Goal: Transaction & Acquisition: Purchase product/service

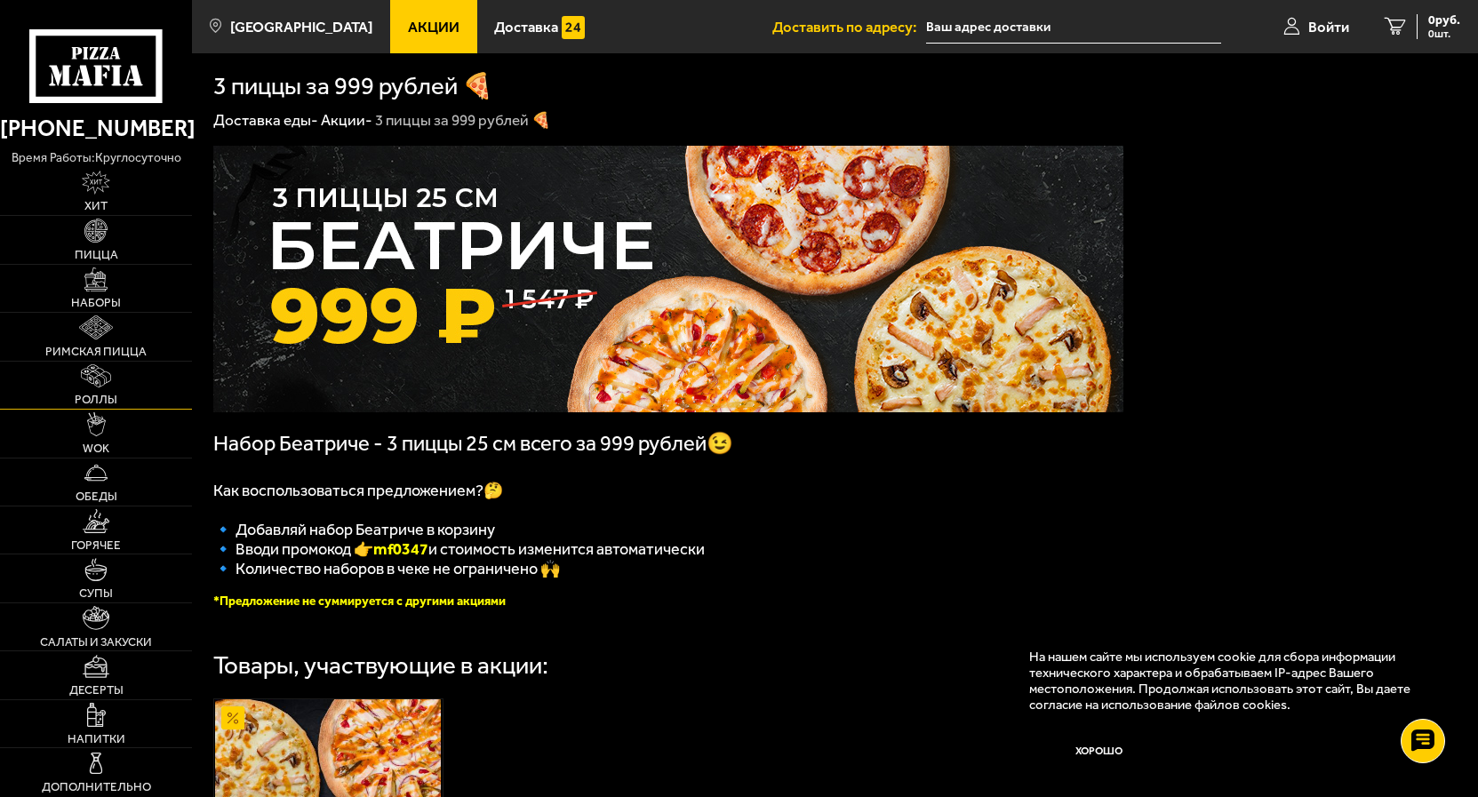
click at [91, 380] on img at bounding box center [96, 376] width 31 height 24
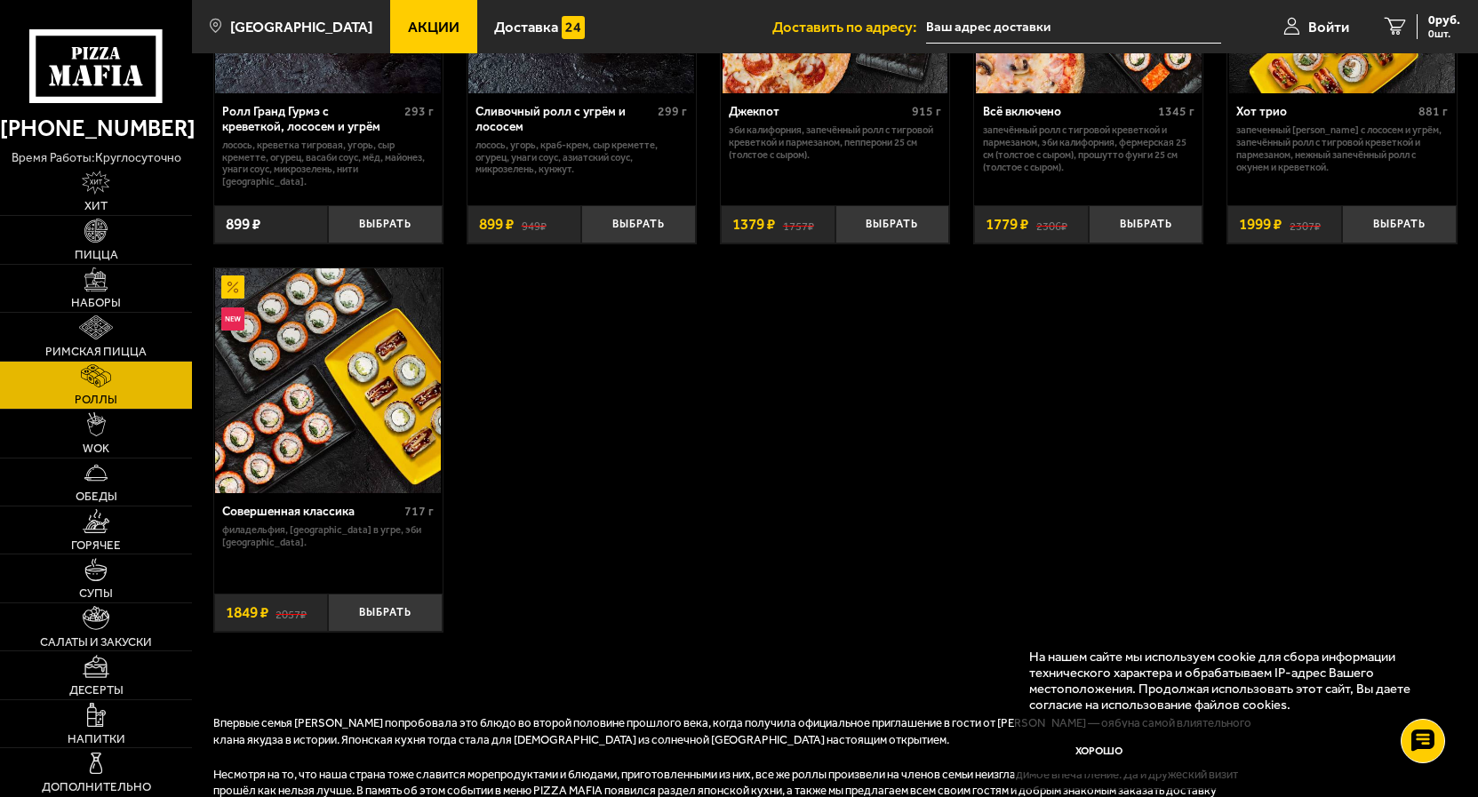
scroll to position [907, 0]
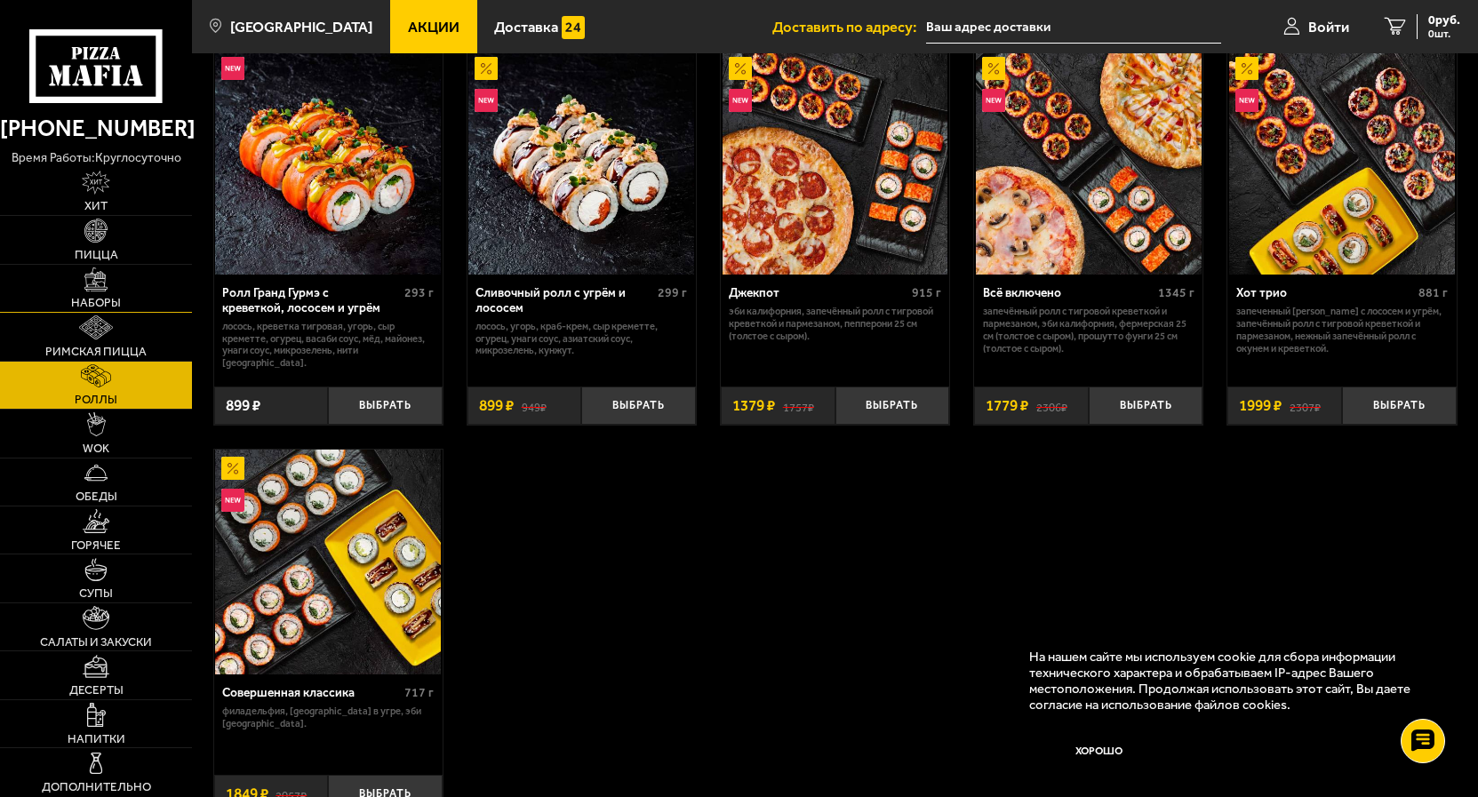
click at [117, 277] on link "Наборы" at bounding box center [96, 288] width 192 height 47
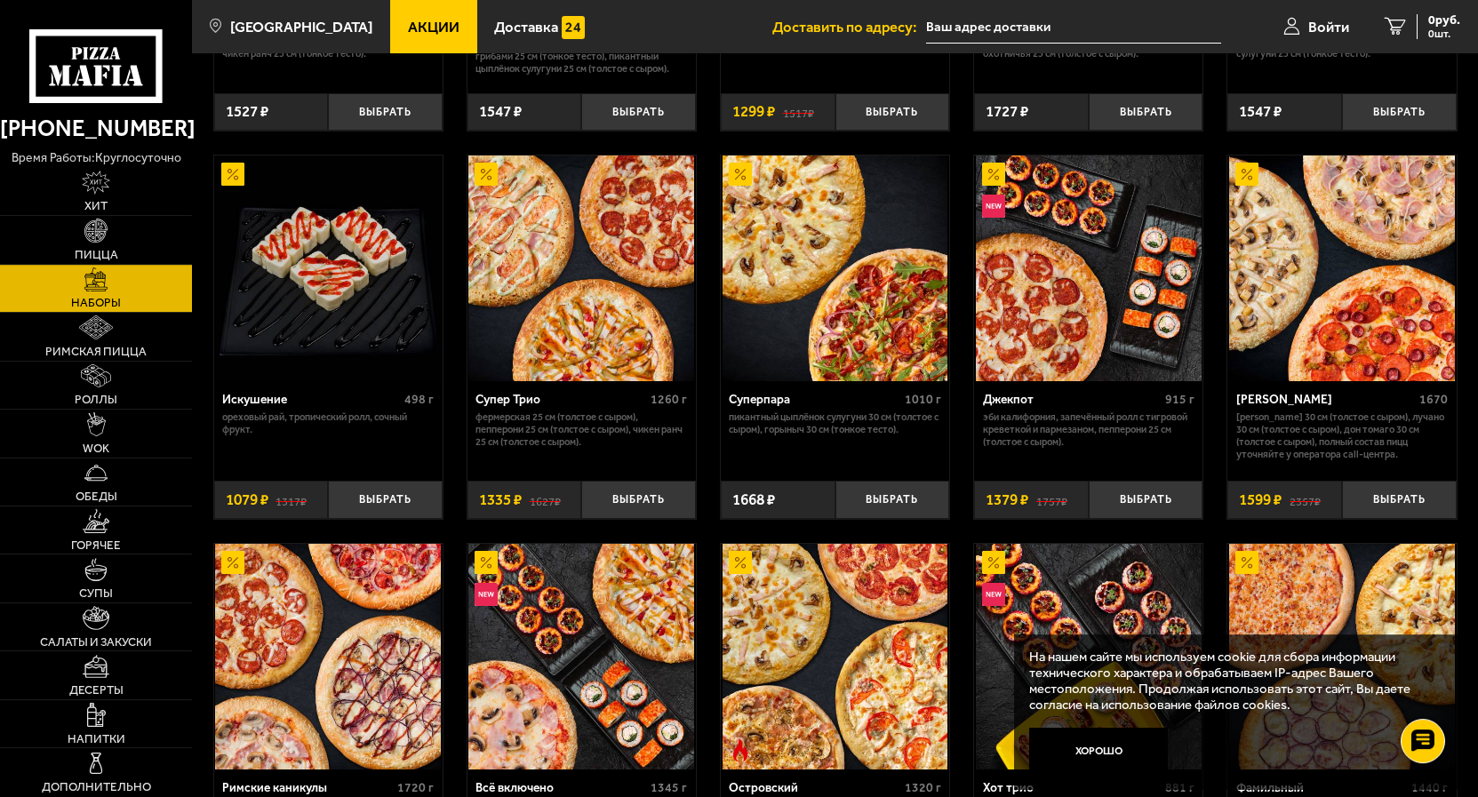
scroll to position [636, 0]
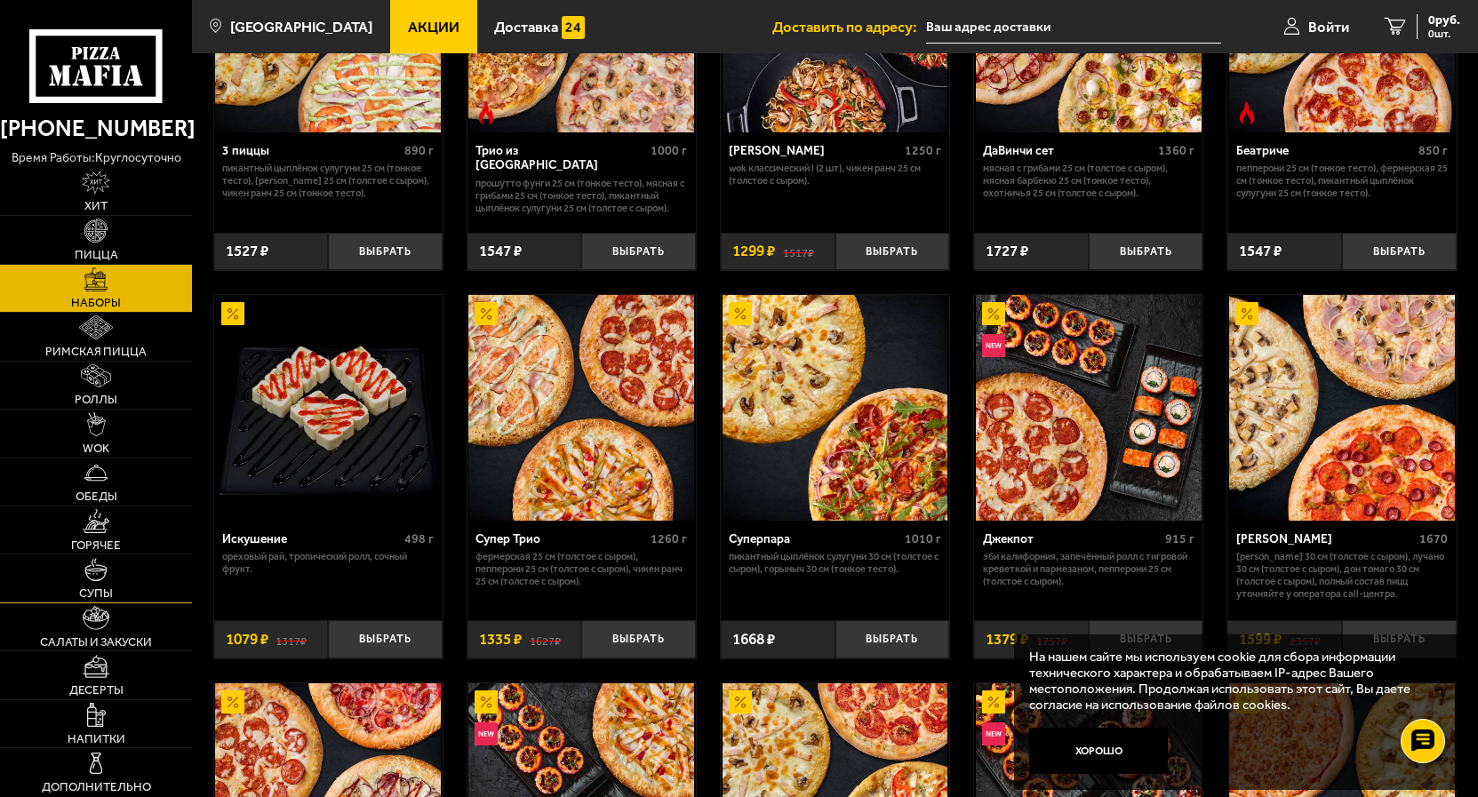
click at [100, 572] on img at bounding box center [96, 570] width 24 height 24
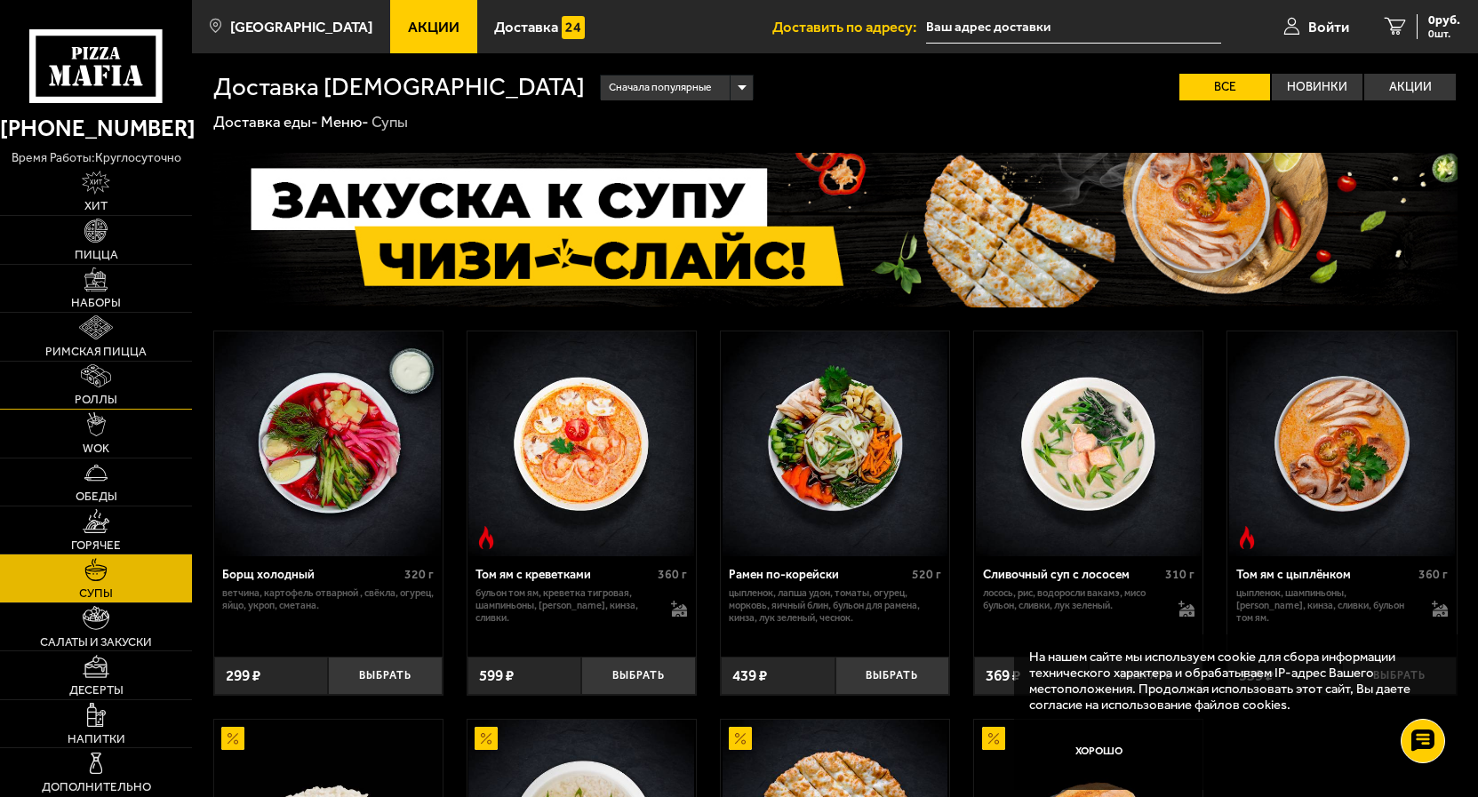
click at [102, 396] on span "Роллы" at bounding box center [96, 400] width 43 height 12
